Goal: Information Seeking & Learning: Learn about a topic

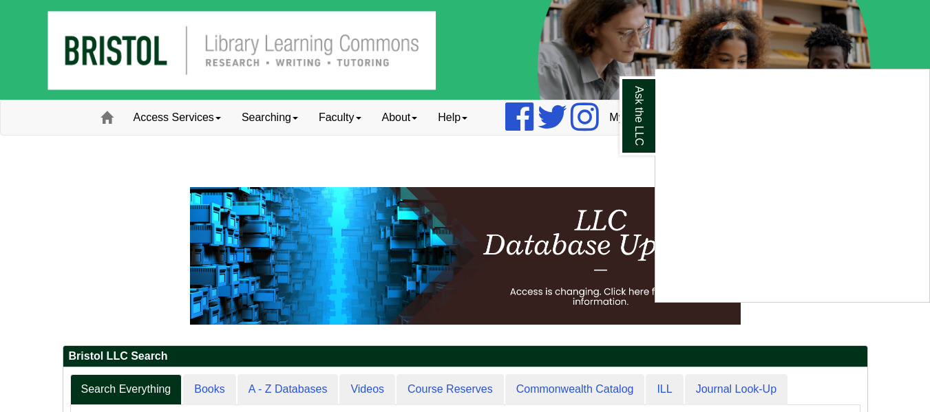
click at [220, 118] on div "Ask the LLC" at bounding box center [465, 206] width 930 height 412
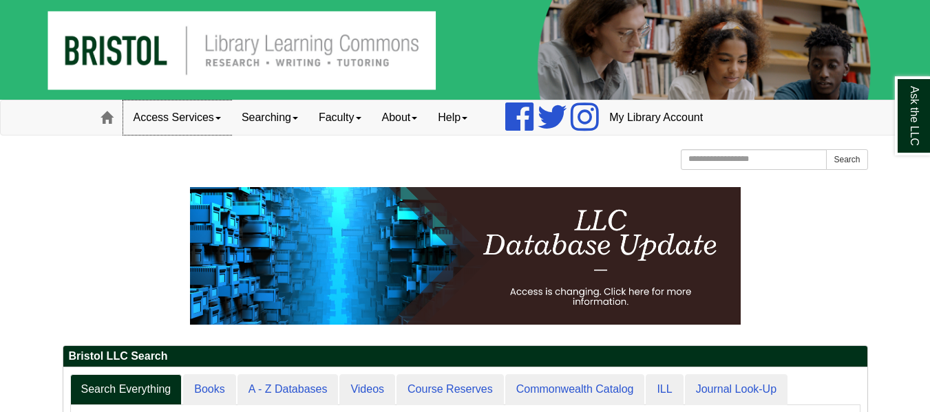
click at [220, 120] on link "Access Services" at bounding box center [177, 117] width 108 height 34
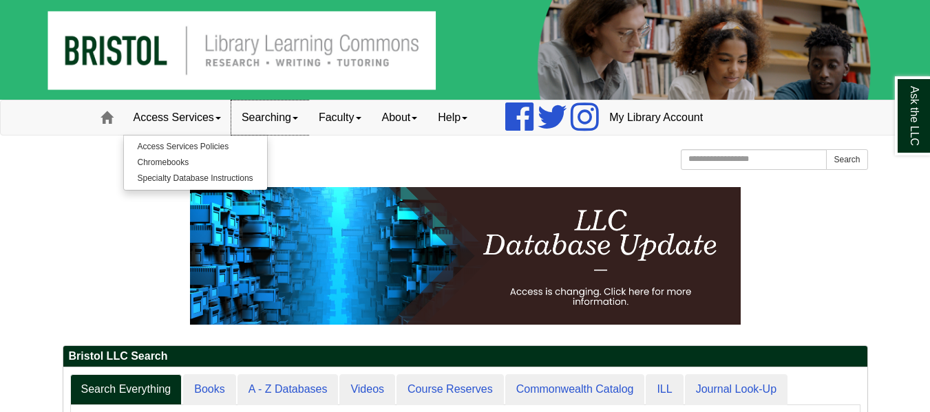
click at [300, 120] on link "Searching" at bounding box center [269, 117] width 77 height 34
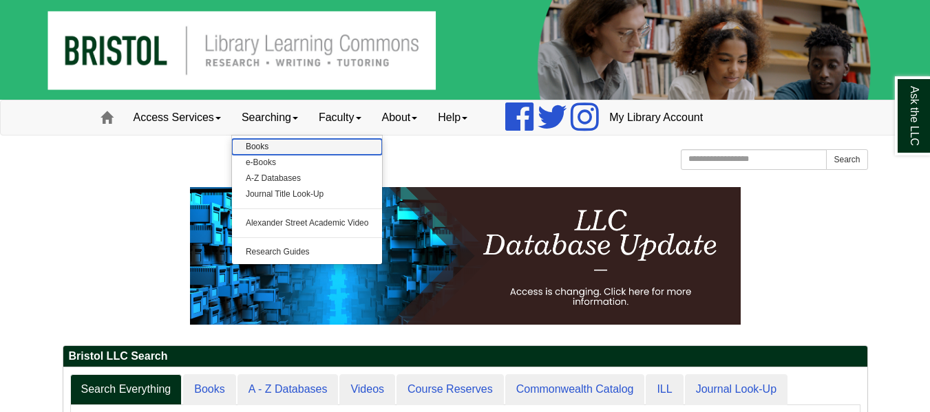
click at [267, 149] on link "Books" at bounding box center [307, 147] width 151 height 16
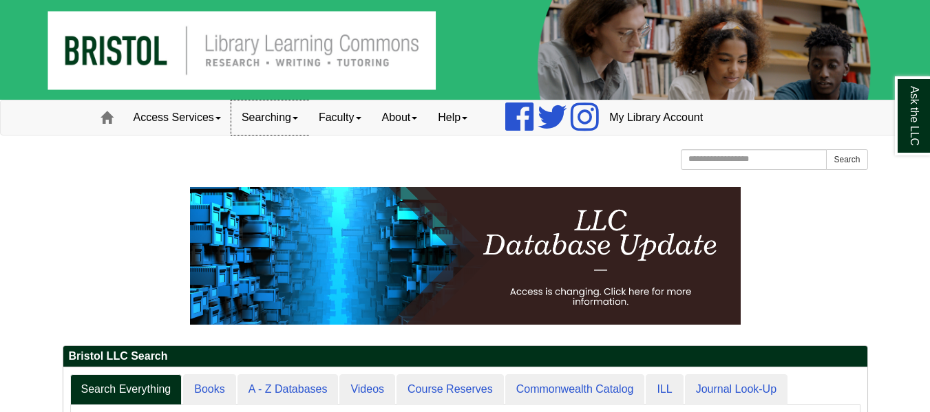
click at [298, 117] on span at bounding box center [295, 118] width 6 height 3
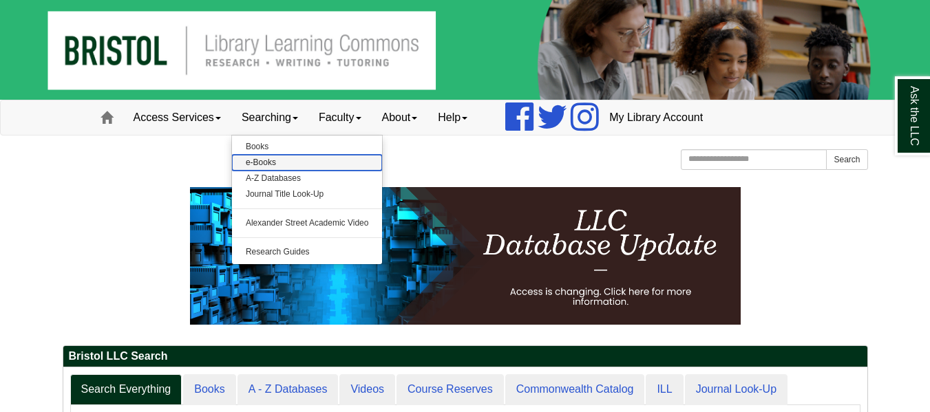
click at [257, 161] on link "e-Books" at bounding box center [307, 163] width 151 height 16
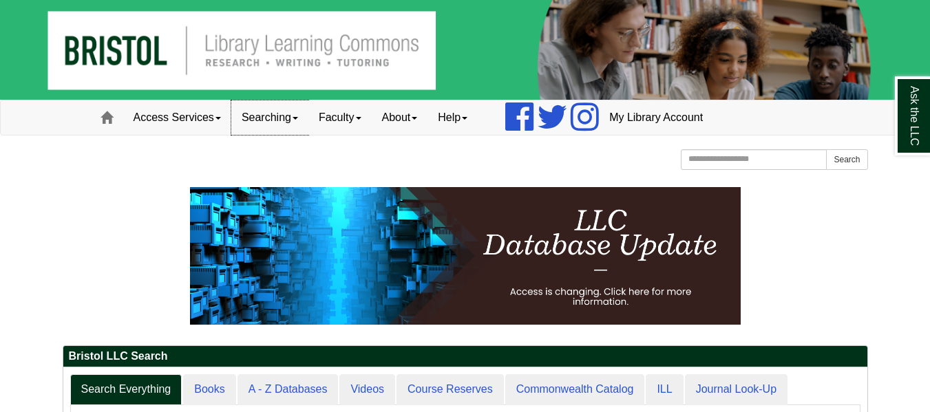
click at [298, 117] on span at bounding box center [295, 118] width 6 height 3
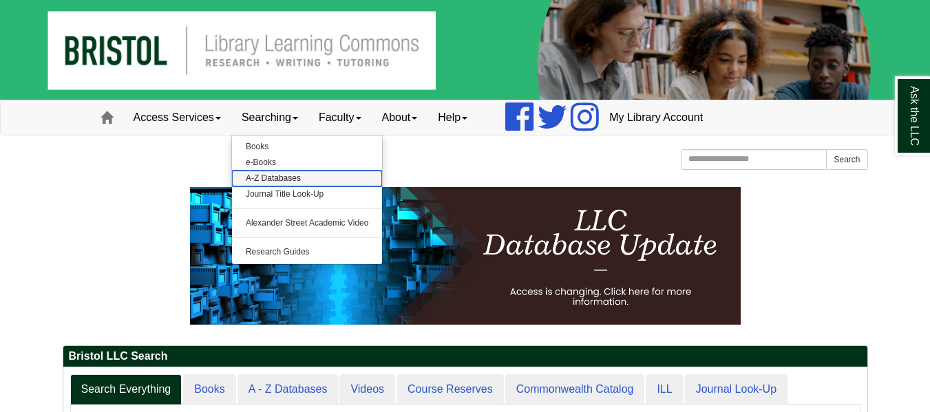
click at [275, 178] on link "A-Z Databases" at bounding box center [307, 179] width 151 height 16
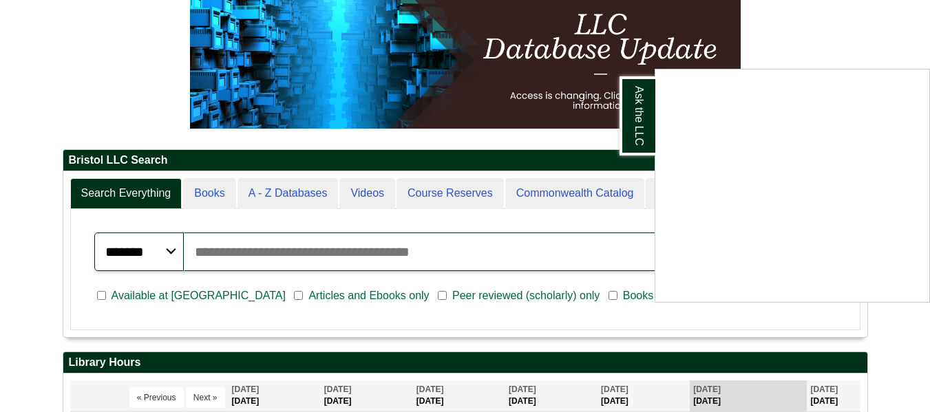
scroll to position [206, 0]
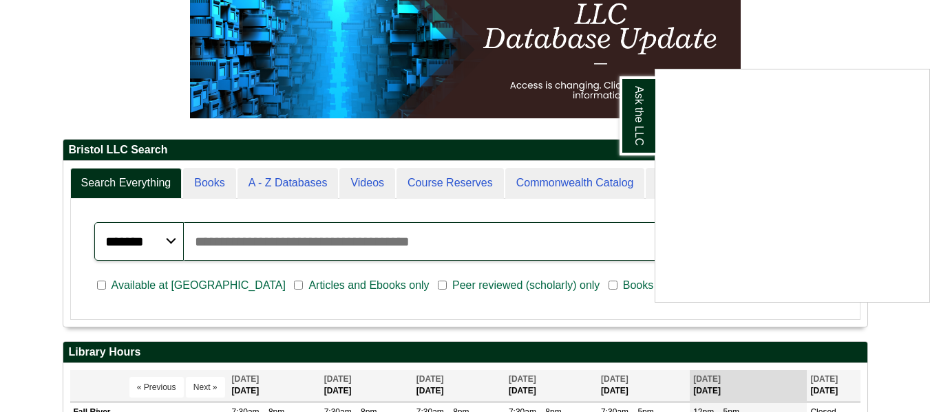
click at [207, 186] on div "Ask the LLC" at bounding box center [465, 206] width 930 height 412
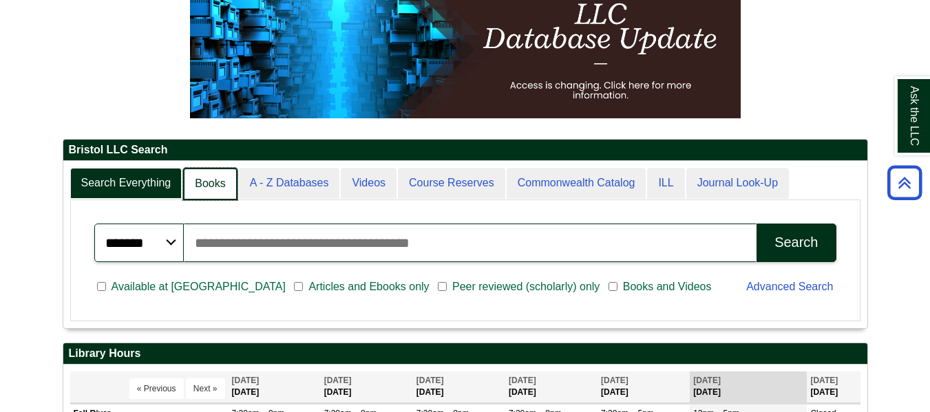
scroll to position [7, 7]
click at [213, 188] on link "Books" at bounding box center [210, 184] width 54 height 32
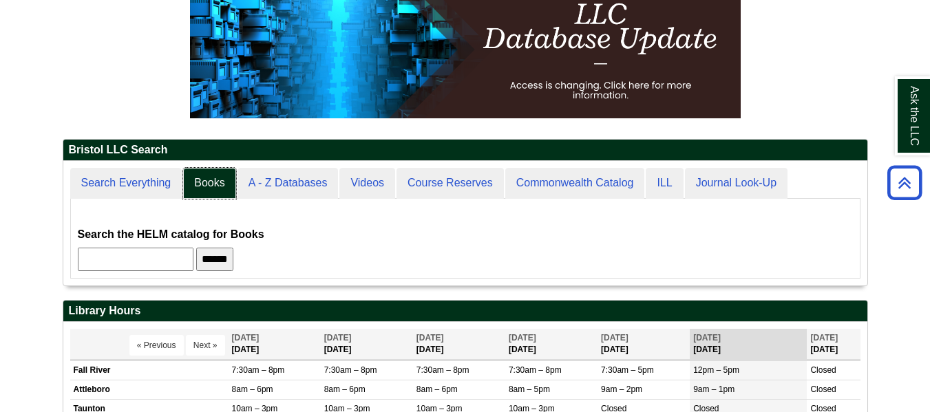
scroll to position [125, 804]
click at [94, 260] on input "text" at bounding box center [136, 259] width 116 height 23
click at [110, 259] on input "**" at bounding box center [136, 259] width 116 height 23
click at [126, 259] on input "**********" at bounding box center [136, 259] width 116 height 23
click at [85, 259] on input "**********" at bounding box center [136, 259] width 116 height 23
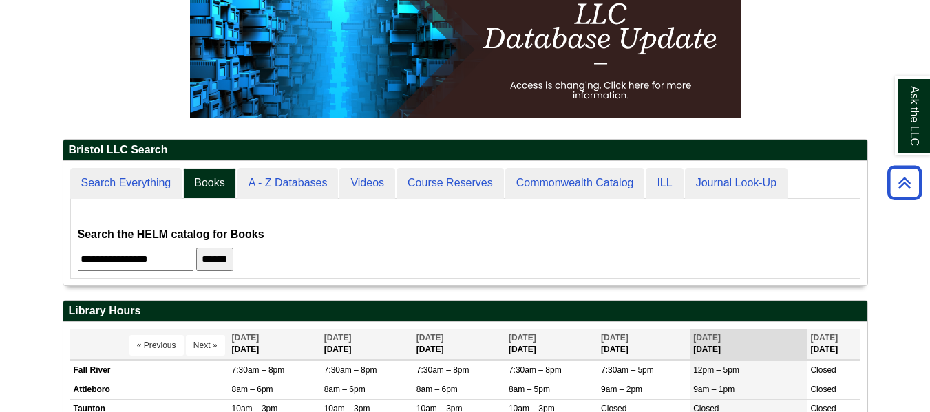
click at [180, 262] on input "**********" at bounding box center [136, 259] width 116 height 23
type input "**********"
click at [233, 260] on input "******" at bounding box center [214, 259] width 37 height 23
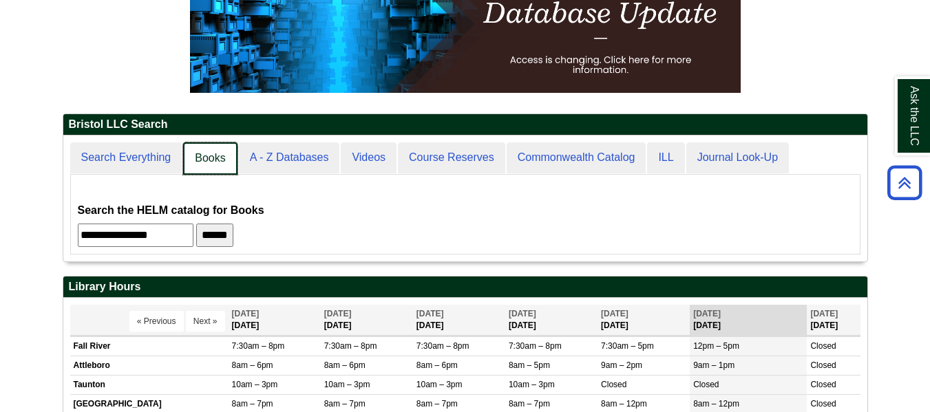
scroll to position [126, 804]
click at [217, 155] on link "Books" at bounding box center [210, 158] width 54 height 32
click at [381, 158] on link "Videos" at bounding box center [367, 158] width 57 height 32
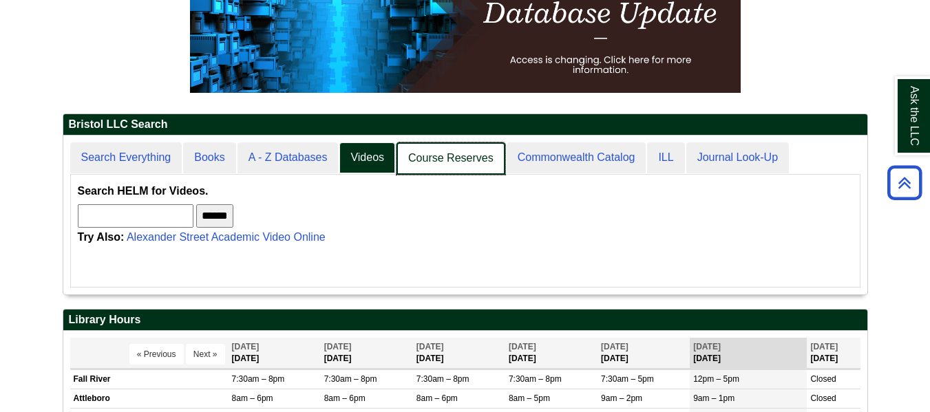
click at [442, 157] on link "Course Reserves" at bounding box center [450, 158] width 109 height 32
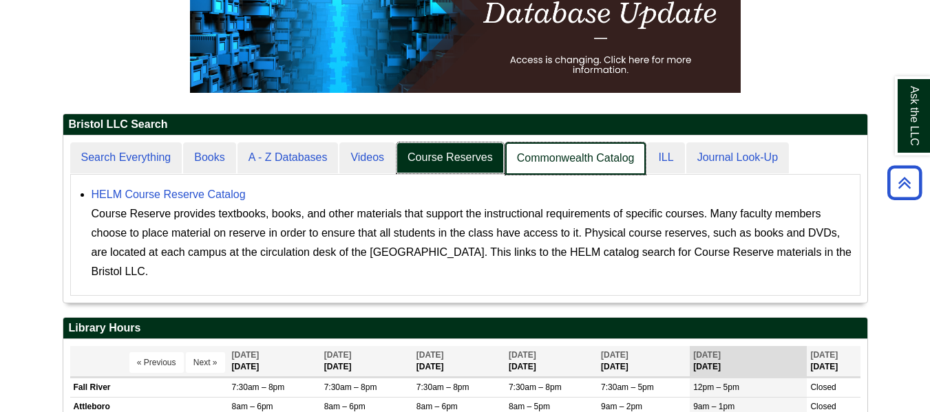
scroll to position [167, 804]
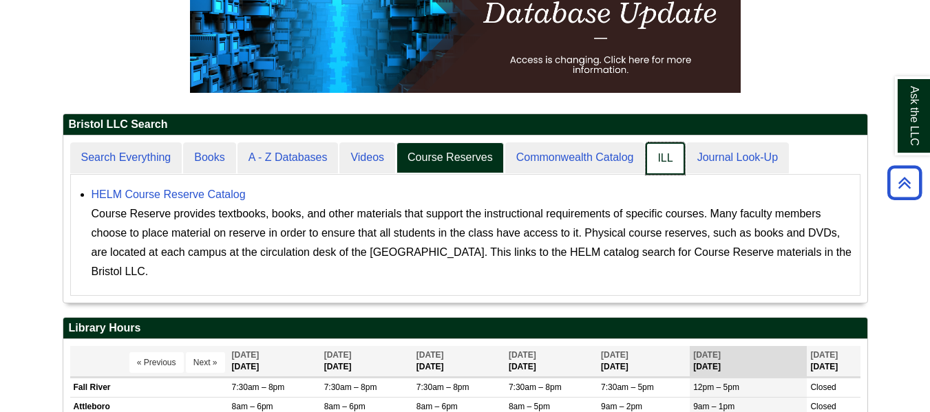
drag, startPoint x: 662, startPoint y: 160, endPoint x: 682, endPoint y: 160, distance: 20.0
click at [663, 160] on link "ILL" at bounding box center [665, 158] width 39 height 32
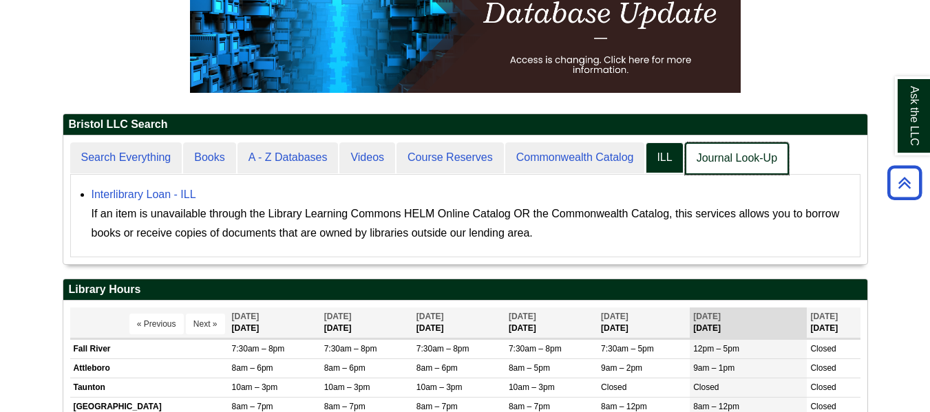
click at [725, 161] on link "Journal Look-Up" at bounding box center [737, 158] width 104 height 32
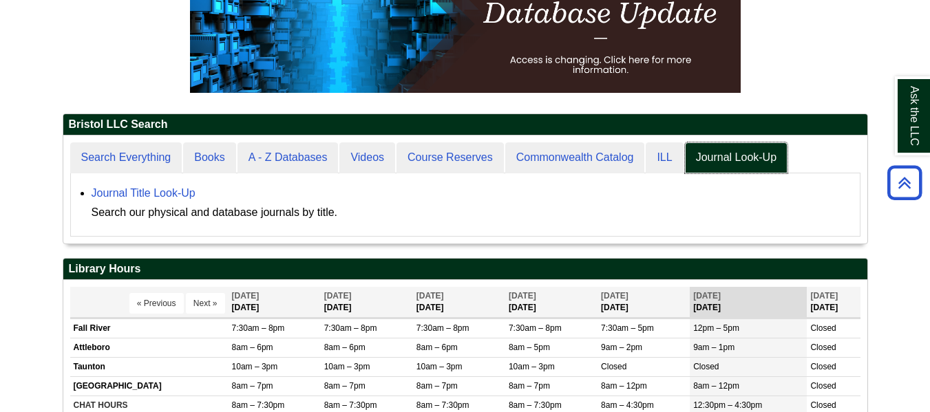
scroll to position [108, 804]
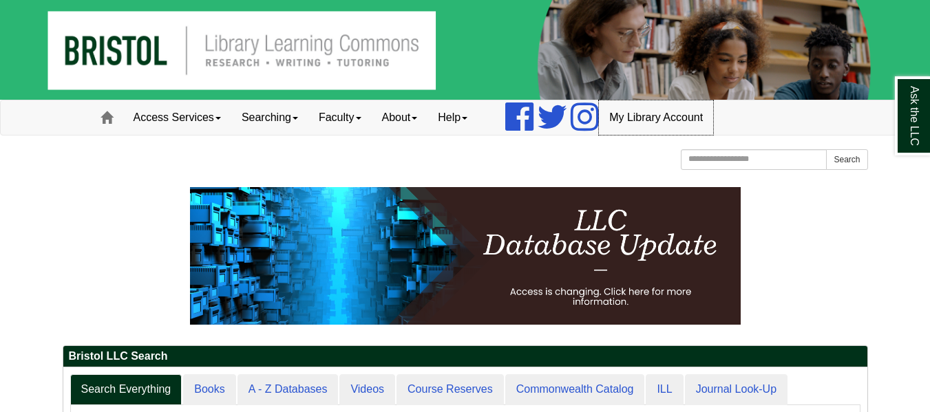
click at [643, 120] on link "My Library Account" at bounding box center [656, 117] width 114 height 34
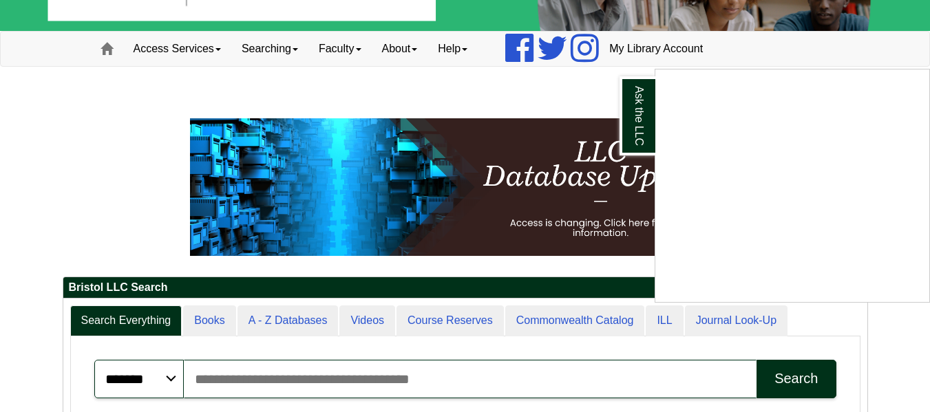
click at [694, 91] on div "Ask the LLC Content is loading..." at bounding box center [791, 186] width 275 height 234
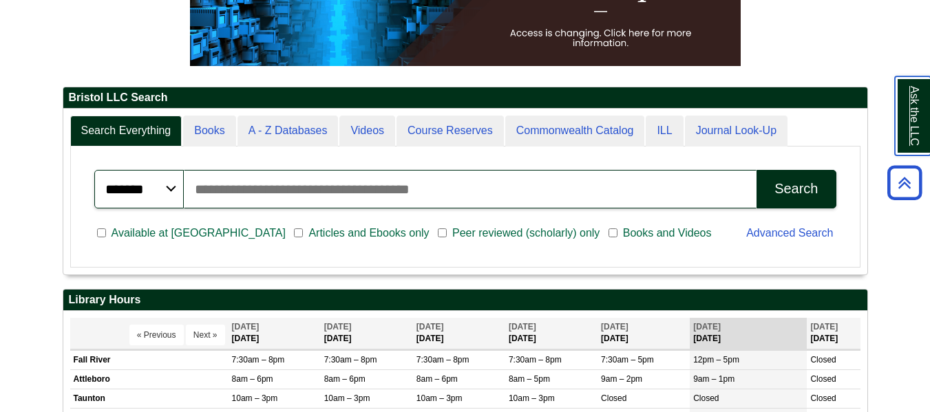
scroll to position [206, 0]
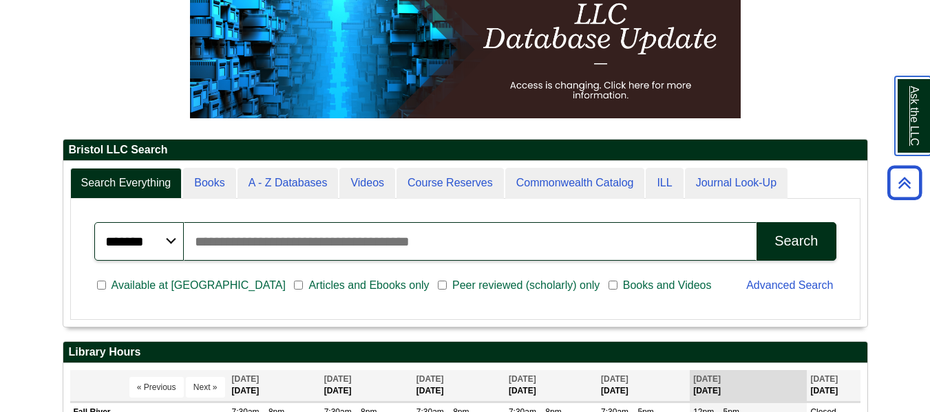
click at [912, 123] on link "Ask the LLC" at bounding box center [913, 115] width 36 height 79
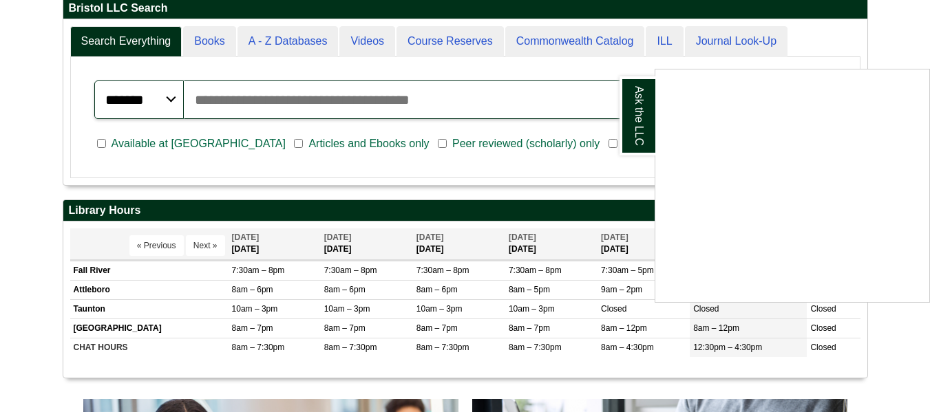
scroll to position [413, 0]
